Goal: Task Accomplishment & Management: Use online tool/utility

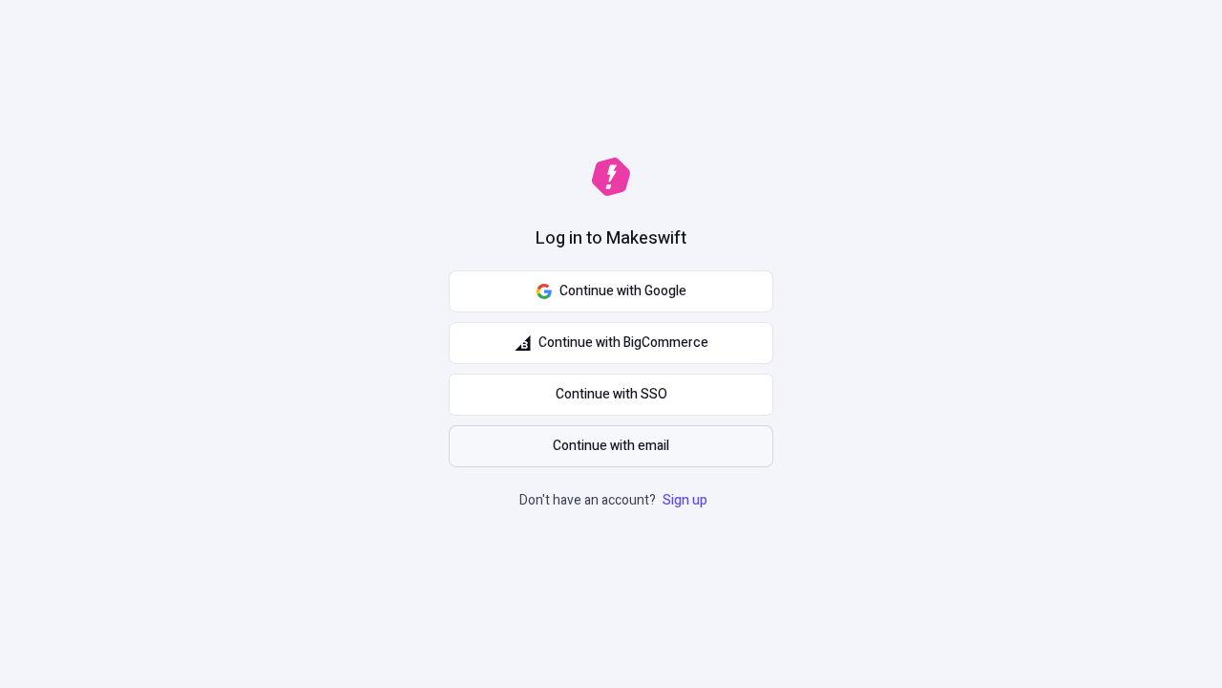
click at [611, 446] on span "Continue with email" at bounding box center [611, 445] width 116 height 21
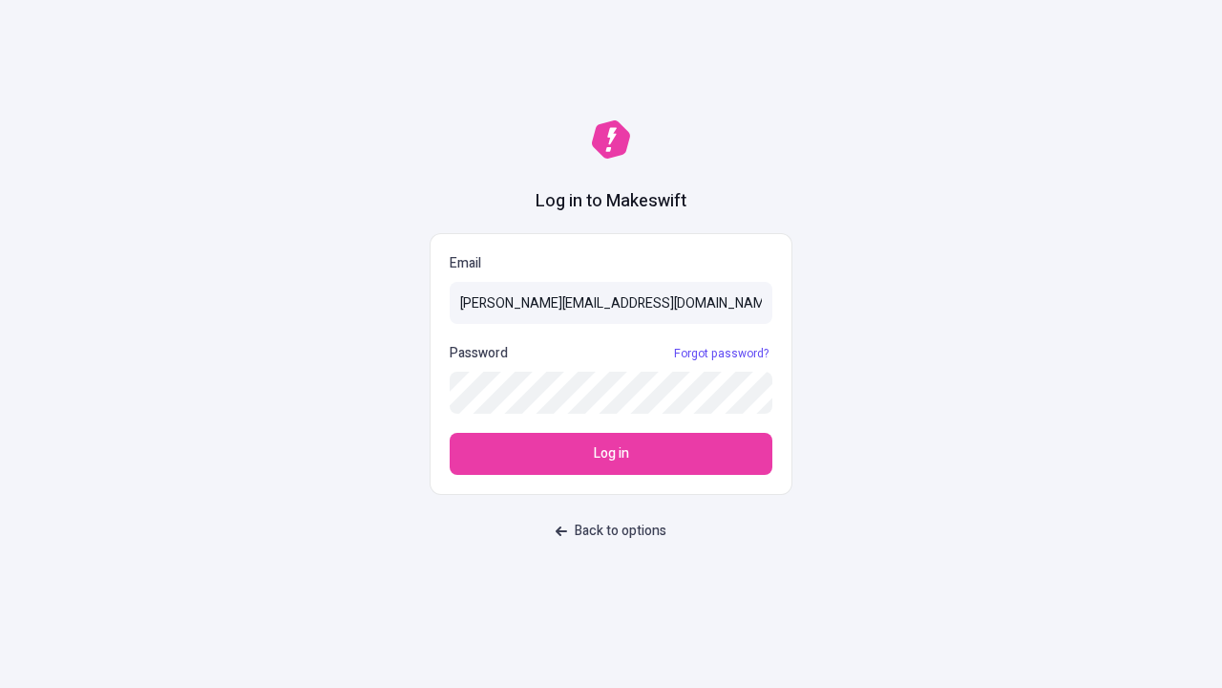
type input "sasha+test-ui@makeswift.com"
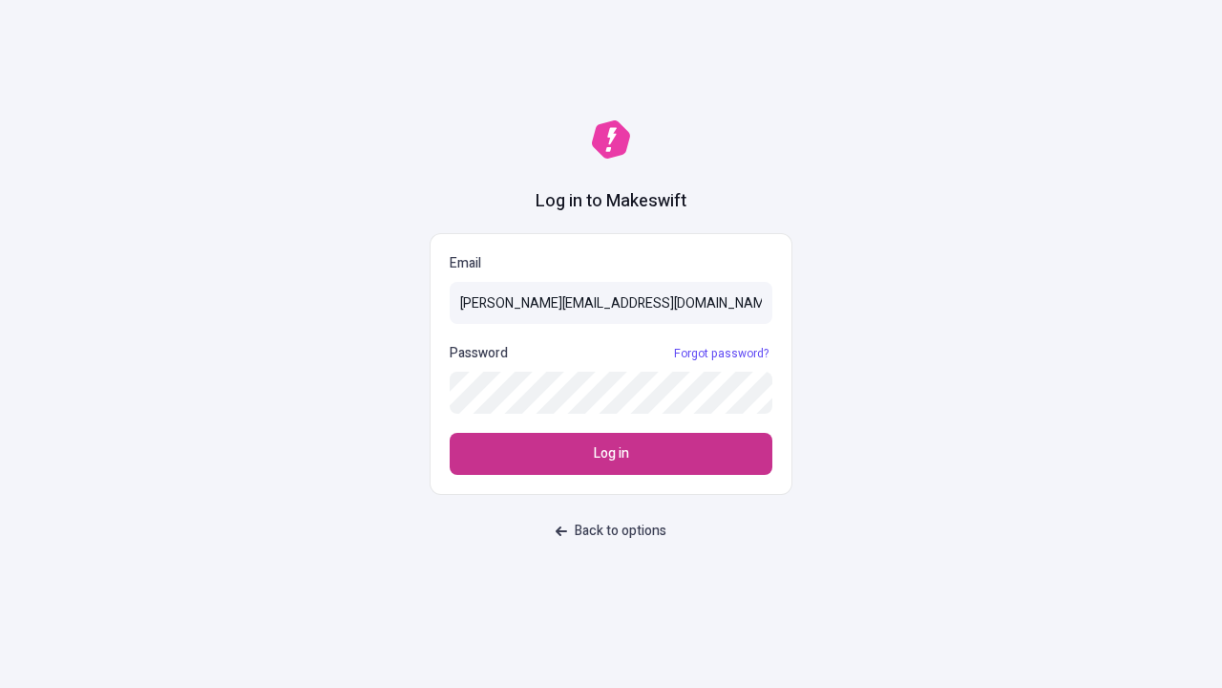
click at [611, 454] on span "Log in" at bounding box center [611, 453] width 35 height 21
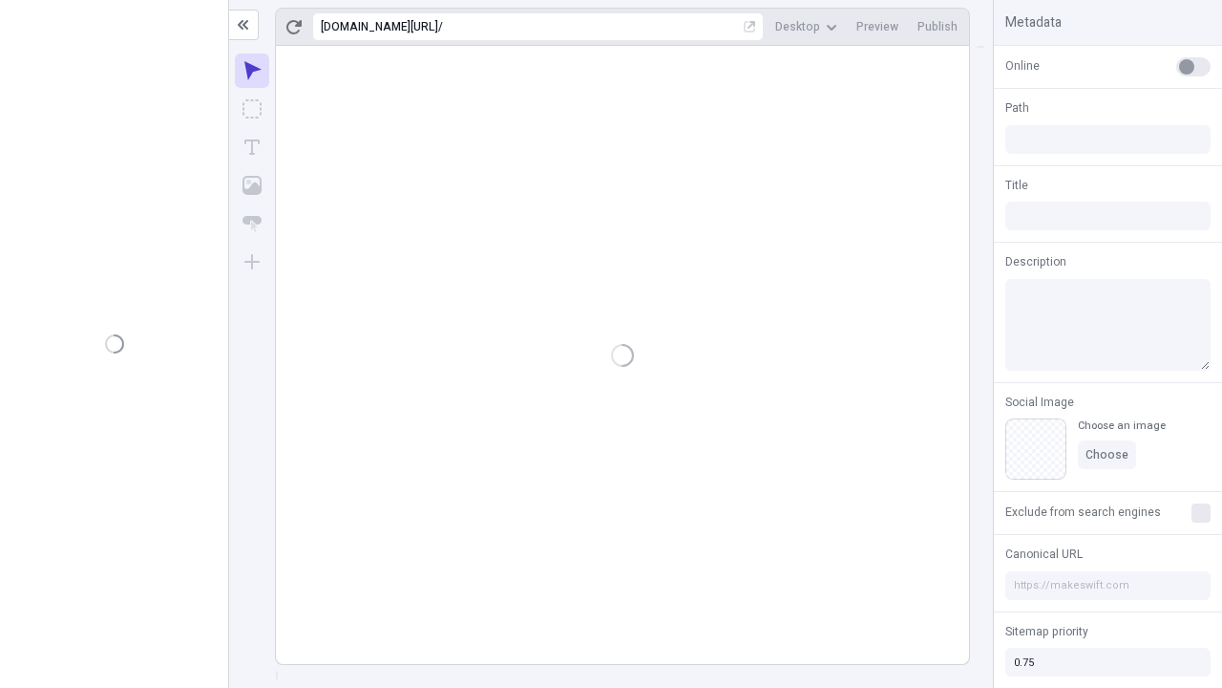
type input "/deep-link-tenuis"
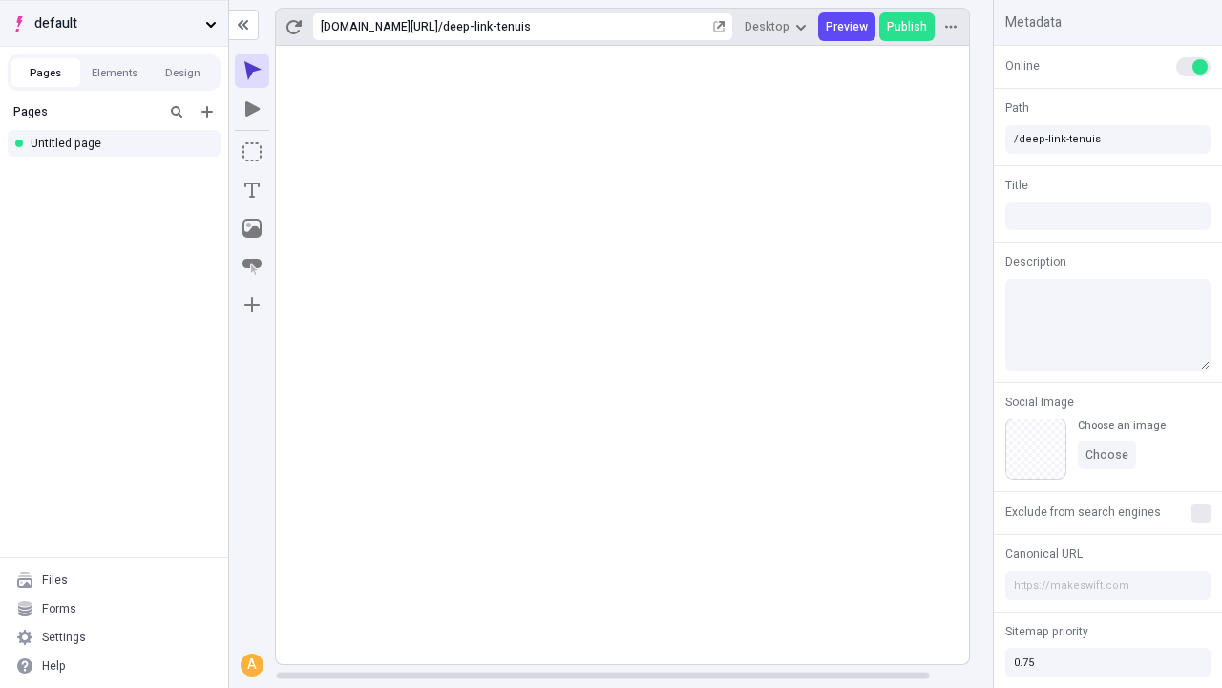
click at [114, 23] on span "default" at bounding box center [115, 23] width 163 height 21
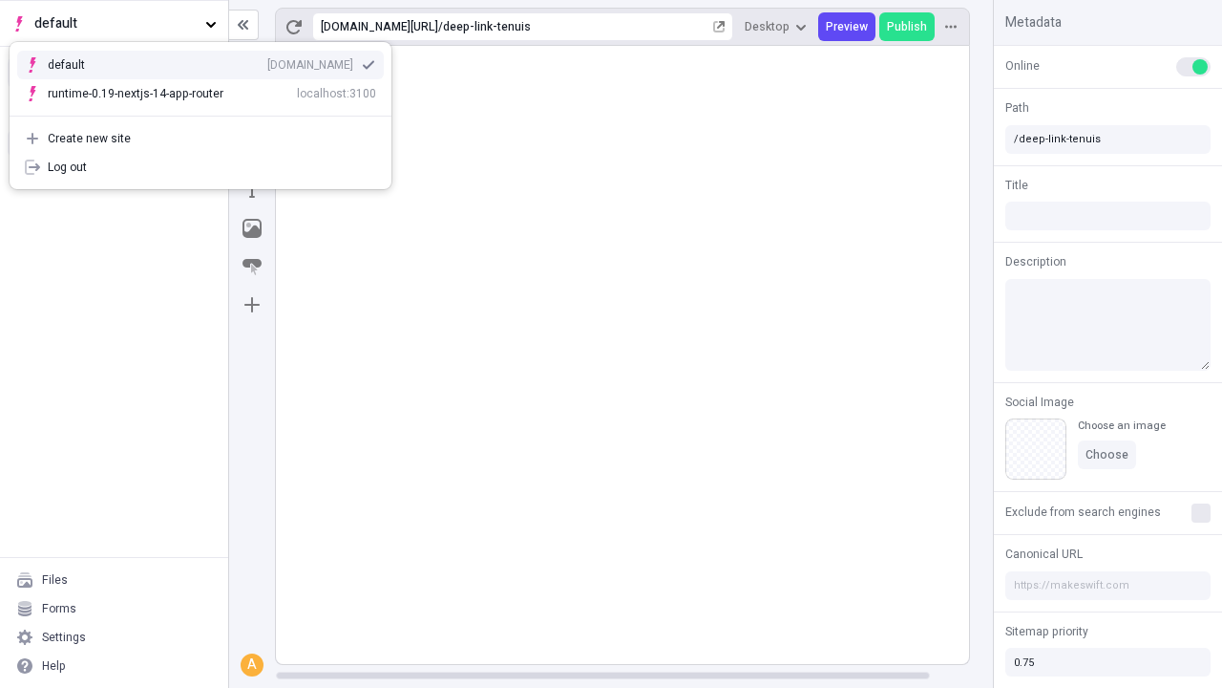
click at [267, 57] on div "qee9k4dy7d.staging.makeswift.site" at bounding box center [310, 64] width 86 height 15
click at [207, 112] on icon "Add new" at bounding box center [206, 111] width 11 height 11
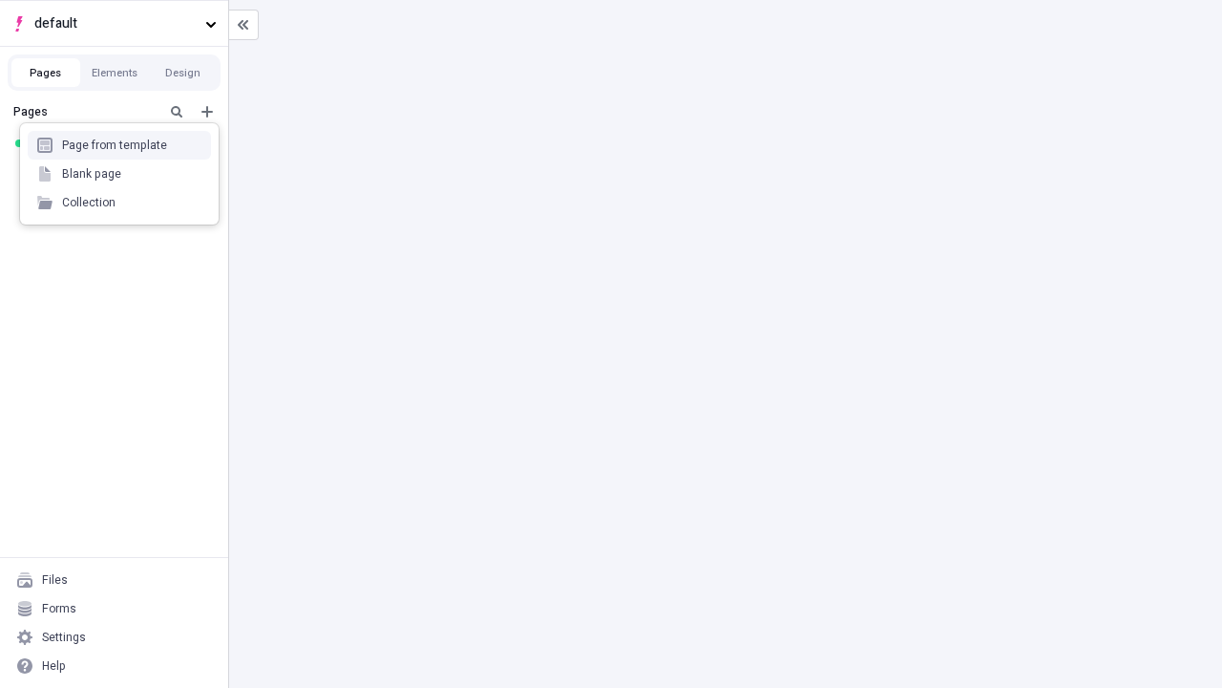
click at [119, 174] on div "Blank page" at bounding box center [119, 173] width 183 height 29
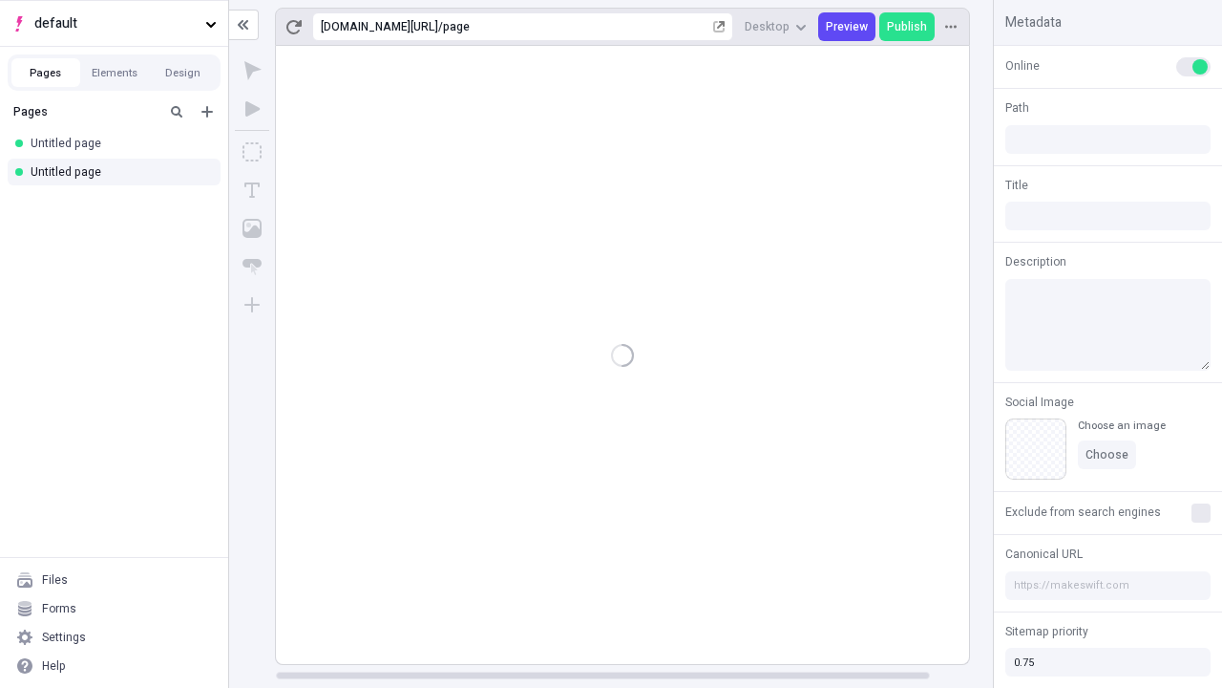
type input "/page"
